Goal: Find specific page/section: Find specific page/section

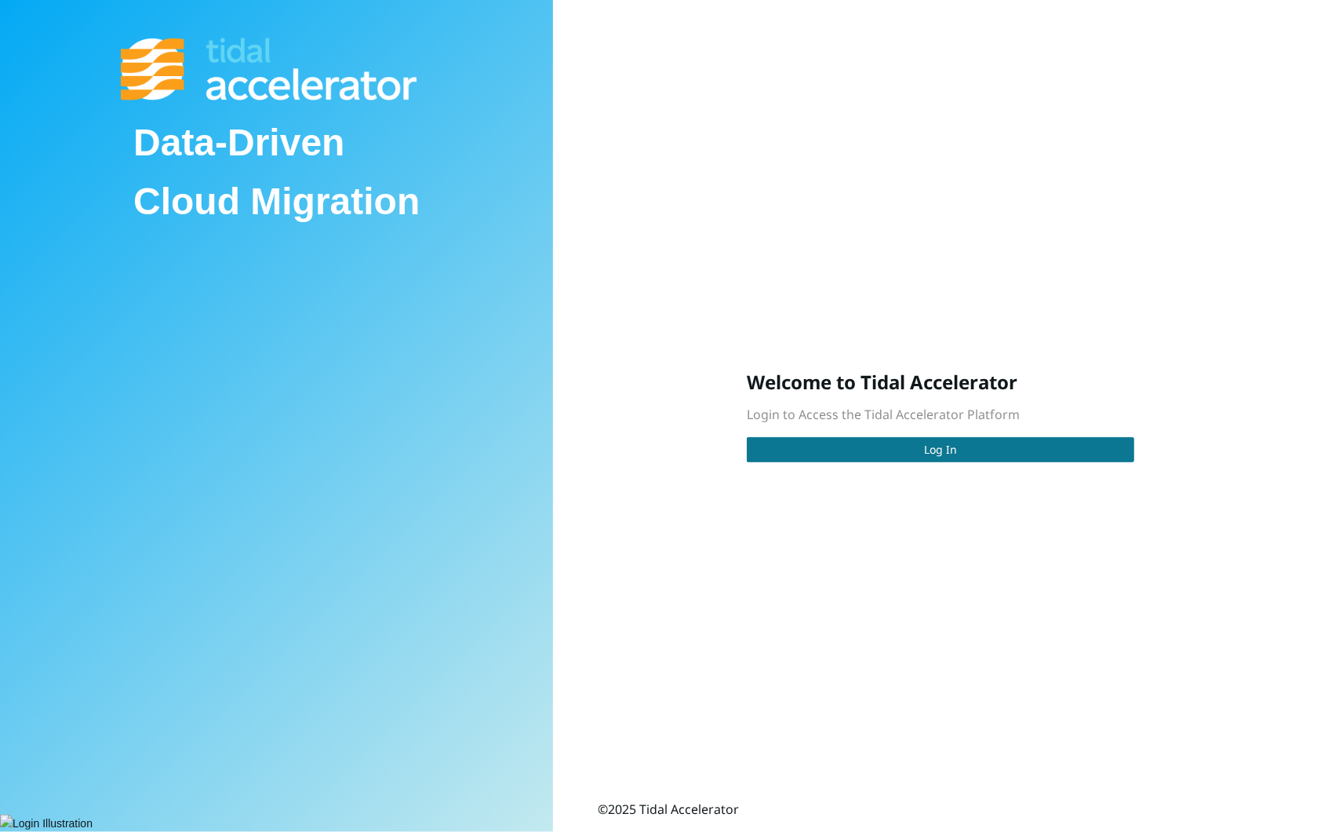
click at [862, 446] on button "Log In" at bounding box center [941, 449] width 388 height 25
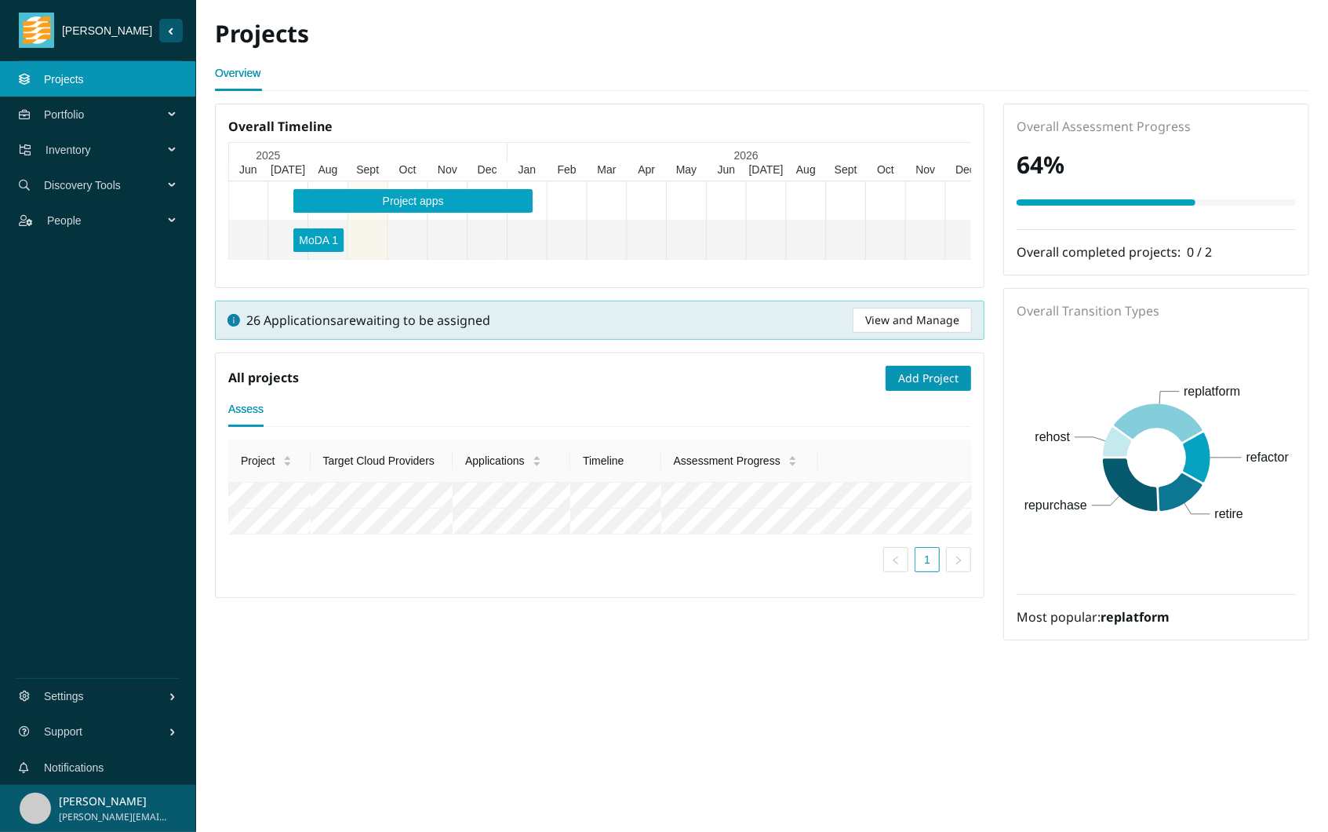
click at [126, 118] on span "Portfolio" at bounding box center [107, 114] width 126 height 47
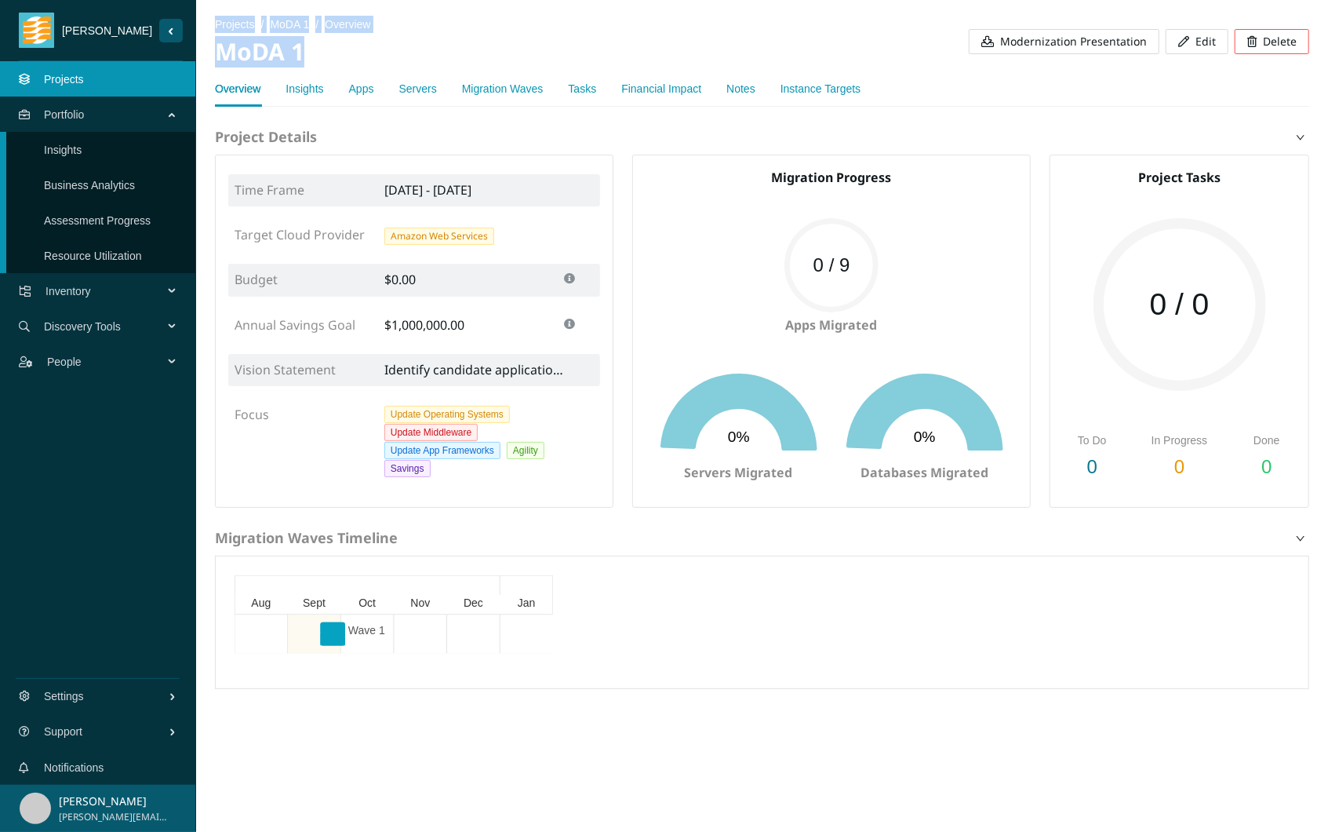
drag, startPoint x: 358, startPoint y: 47, endPoint x: 208, endPoint y: 38, distance: 150.1
click at [208, 38] on section "projects / MoDA 1 / overview / MoDA 1 Modernization Presentation Edit Delete Ov…" at bounding box center [762, 350] width 1132 height 701
